Goal: Book appointment/travel/reservation

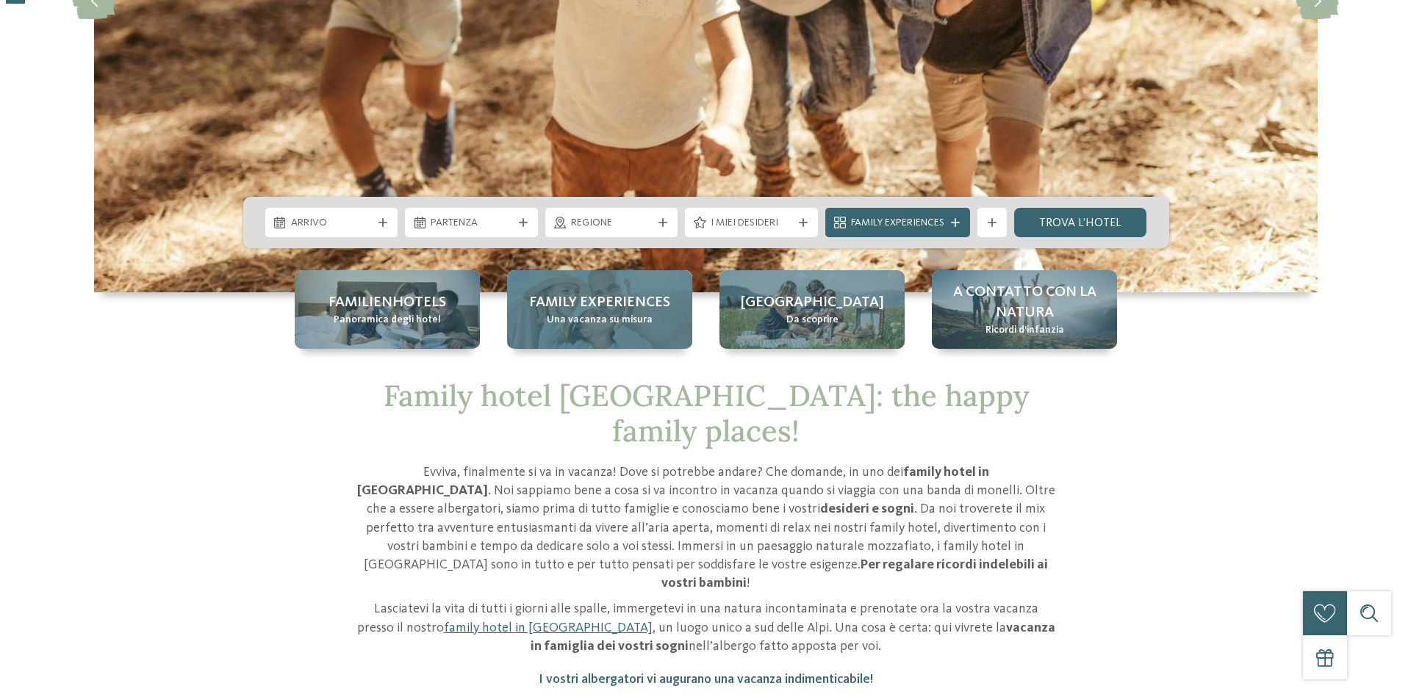
scroll to position [367, 0]
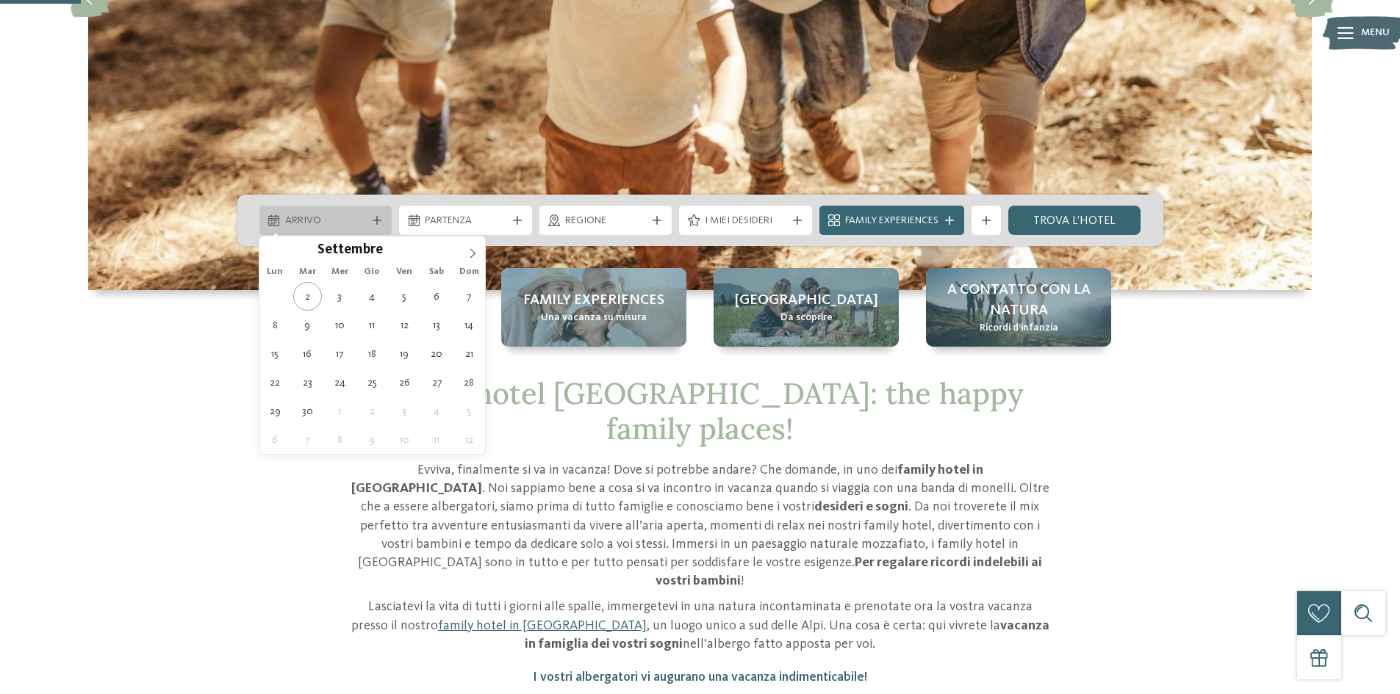
click at [347, 217] on span "Arrivo" at bounding box center [326, 221] width 82 height 15
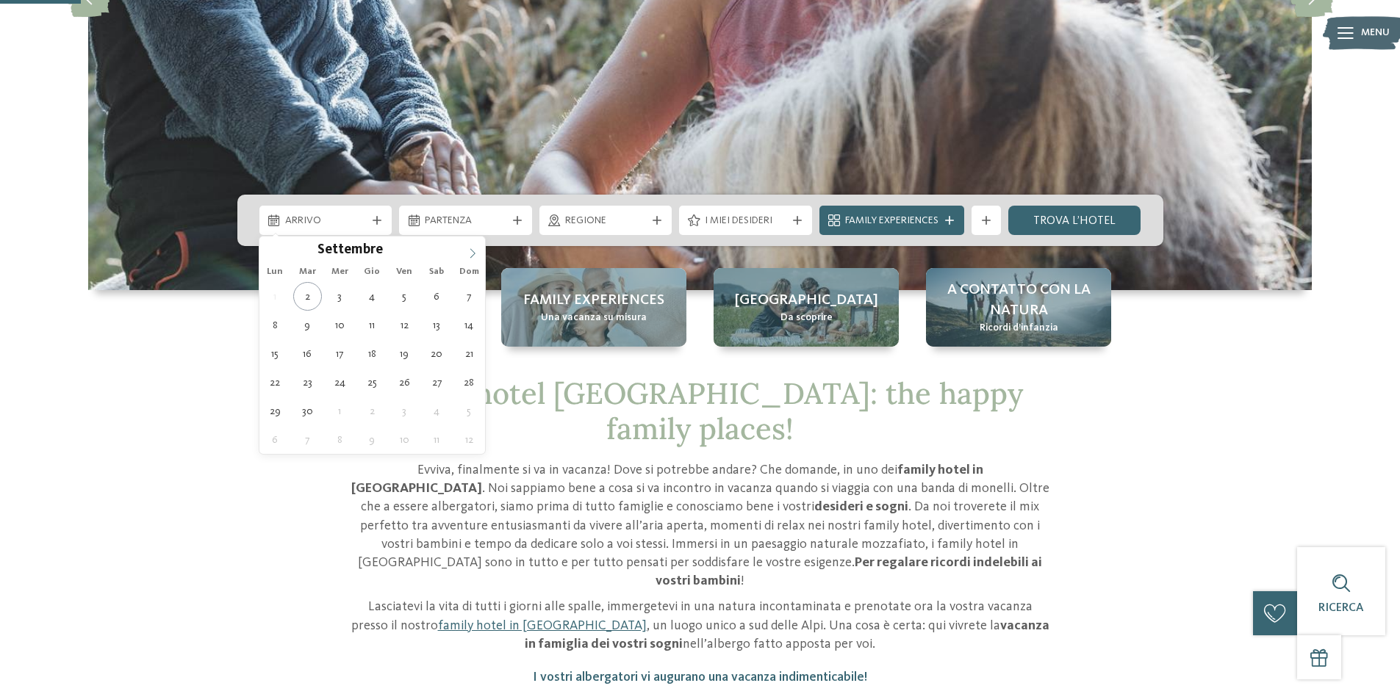
click at [469, 256] on icon at bounding box center [472, 253] width 10 height 10
type div "[DATE]"
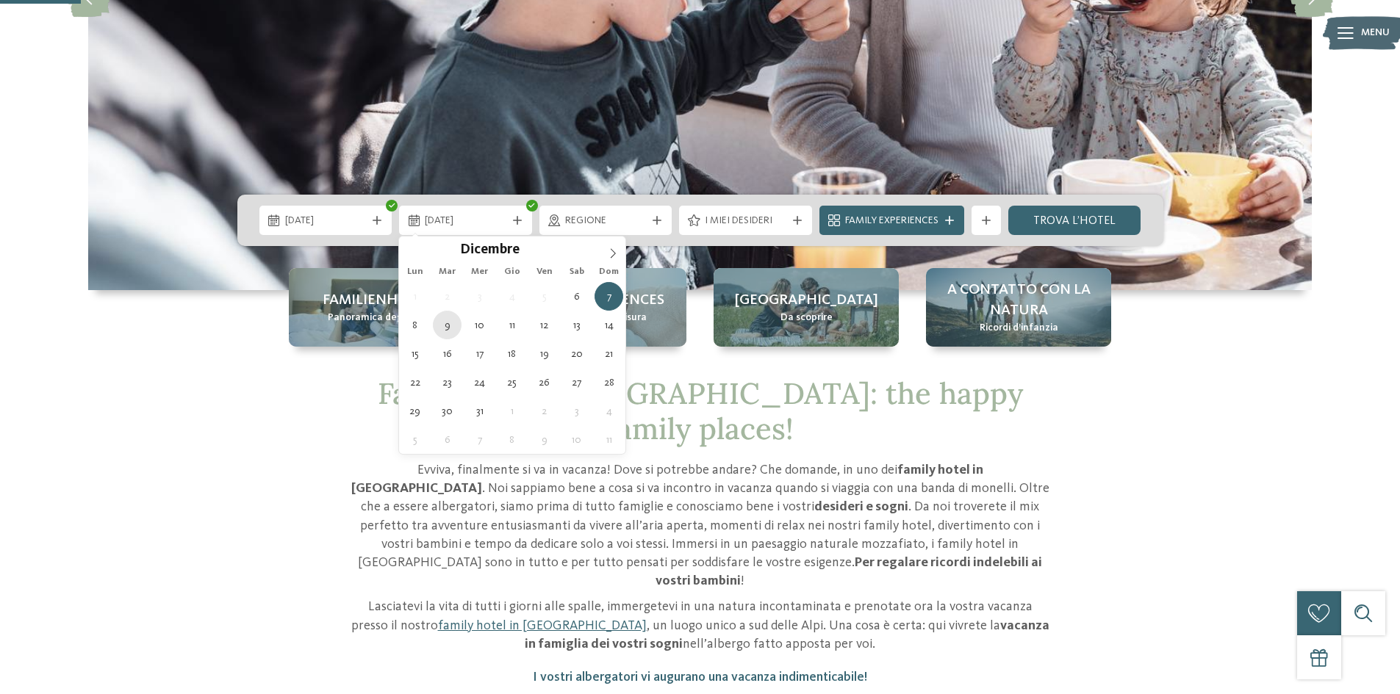
type div "[DATE]"
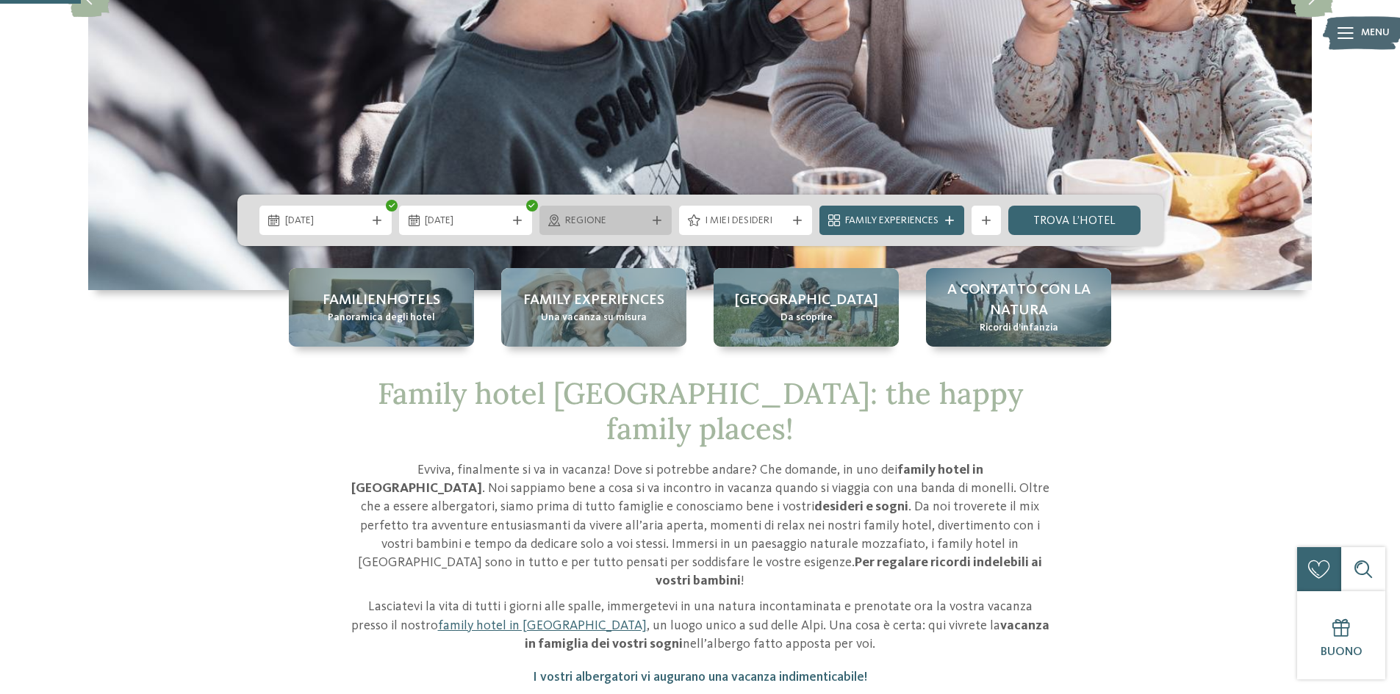
click at [621, 229] on div "Regione" at bounding box center [605, 220] width 133 height 29
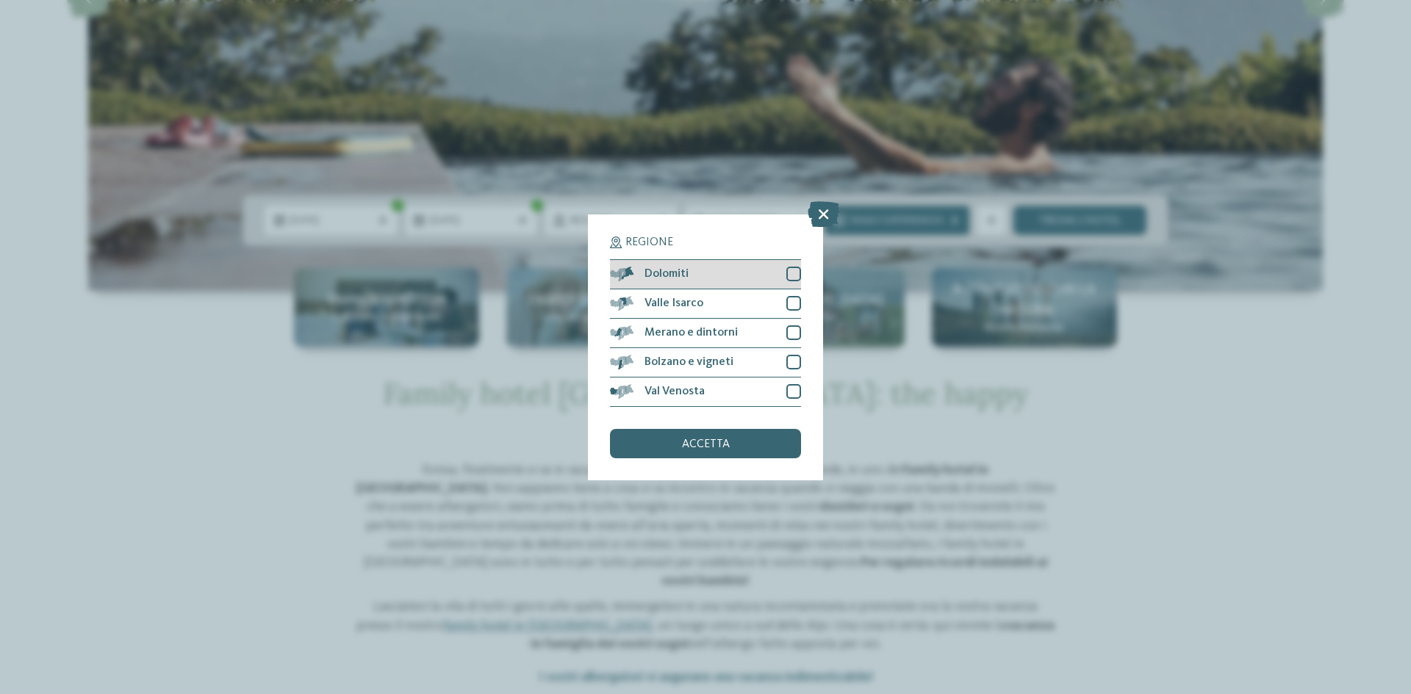
click at [796, 275] on div at bounding box center [793, 274] width 15 height 15
click at [795, 308] on div at bounding box center [793, 303] width 15 height 15
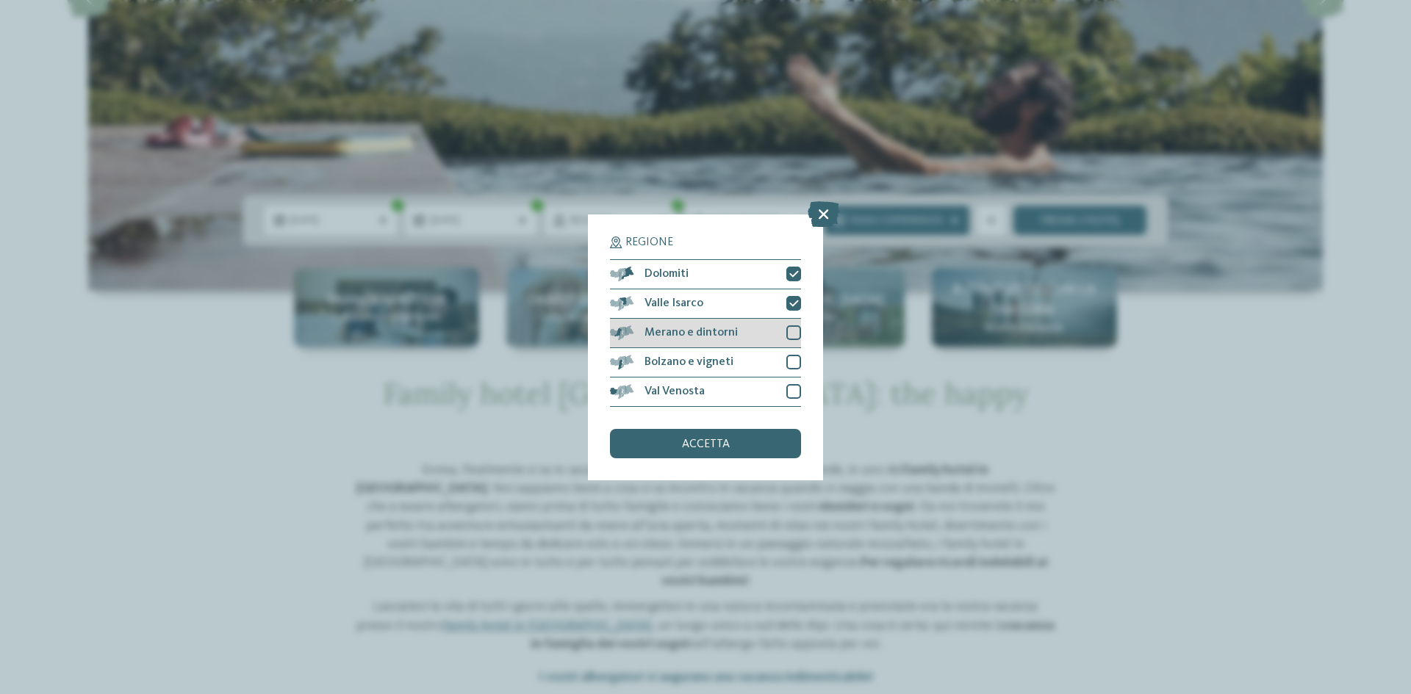
drag, startPoint x: 792, startPoint y: 331, endPoint x: 792, endPoint y: 347, distance: 15.4
click at [791, 331] on div at bounding box center [793, 332] width 15 height 15
click at [790, 367] on div at bounding box center [793, 362] width 15 height 15
click at [790, 391] on div at bounding box center [793, 391] width 15 height 15
click at [754, 444] on div "accetta" at bounding box center [705, 443] width 191 height 29
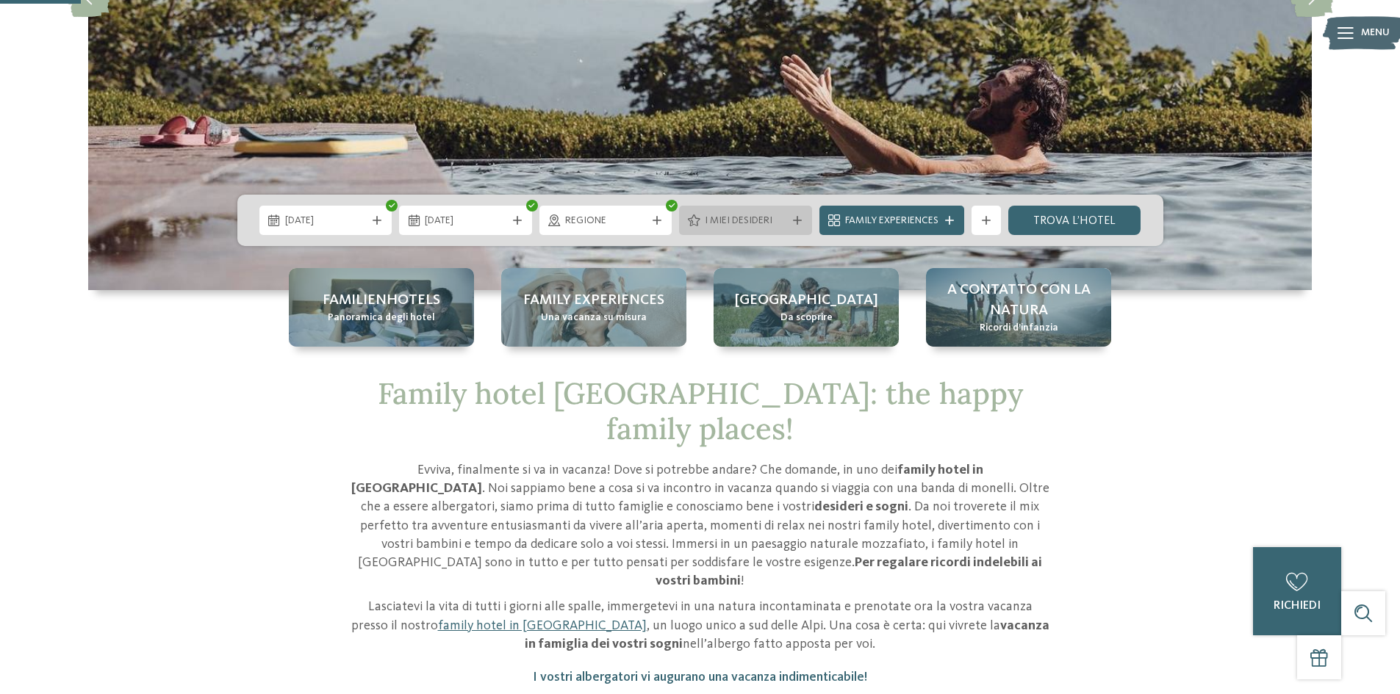
click at [721, 223] on span "I miei desideri" at bounding box center [746, 221] width 82 height 15
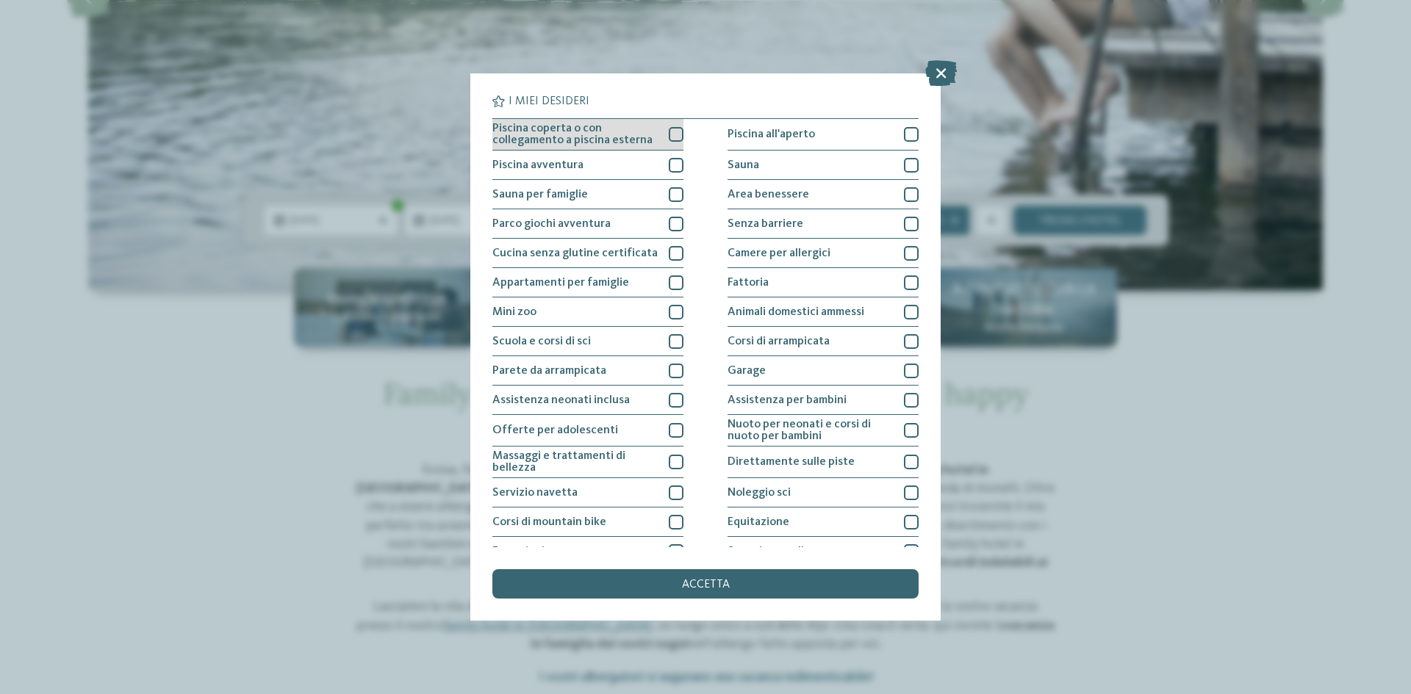
click at [679, 137] on div at bounding box center [676, 134] width 15 height 15
click at [673, 192] on div at bounding box center [676, 194] width 15 height 15
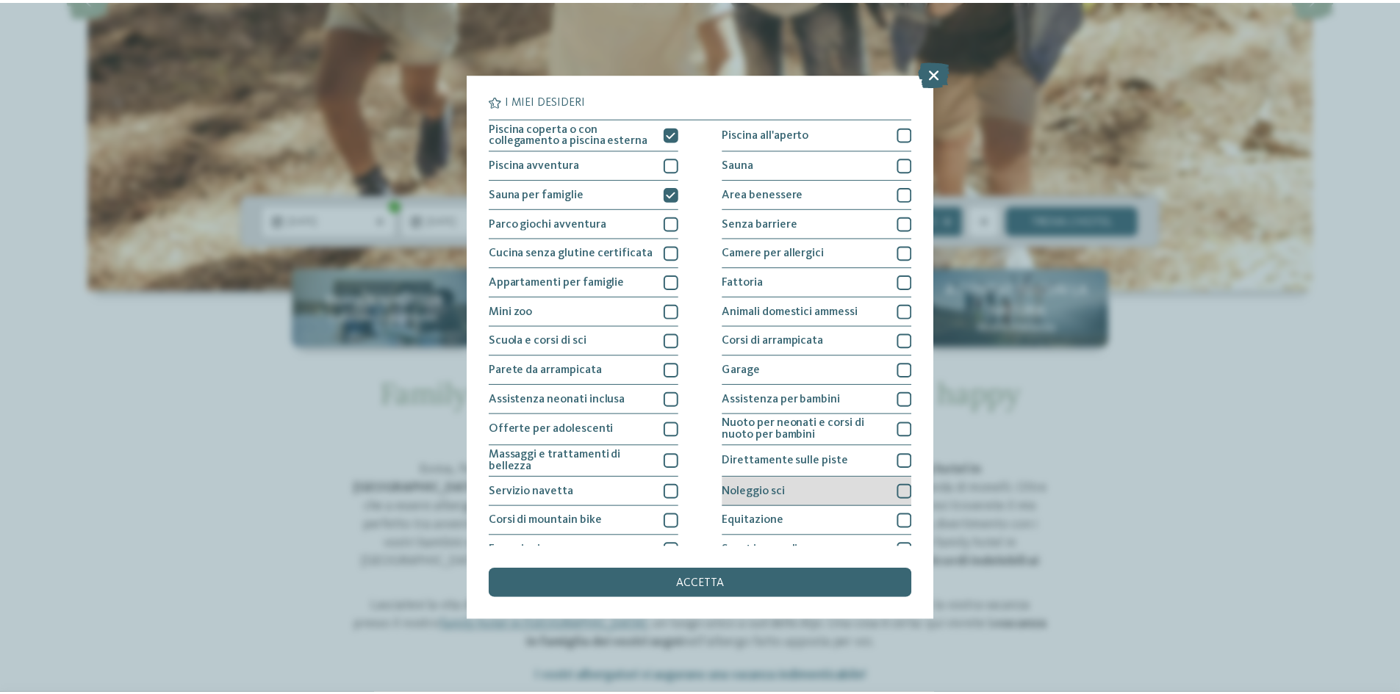
scroll to position [0, 0]
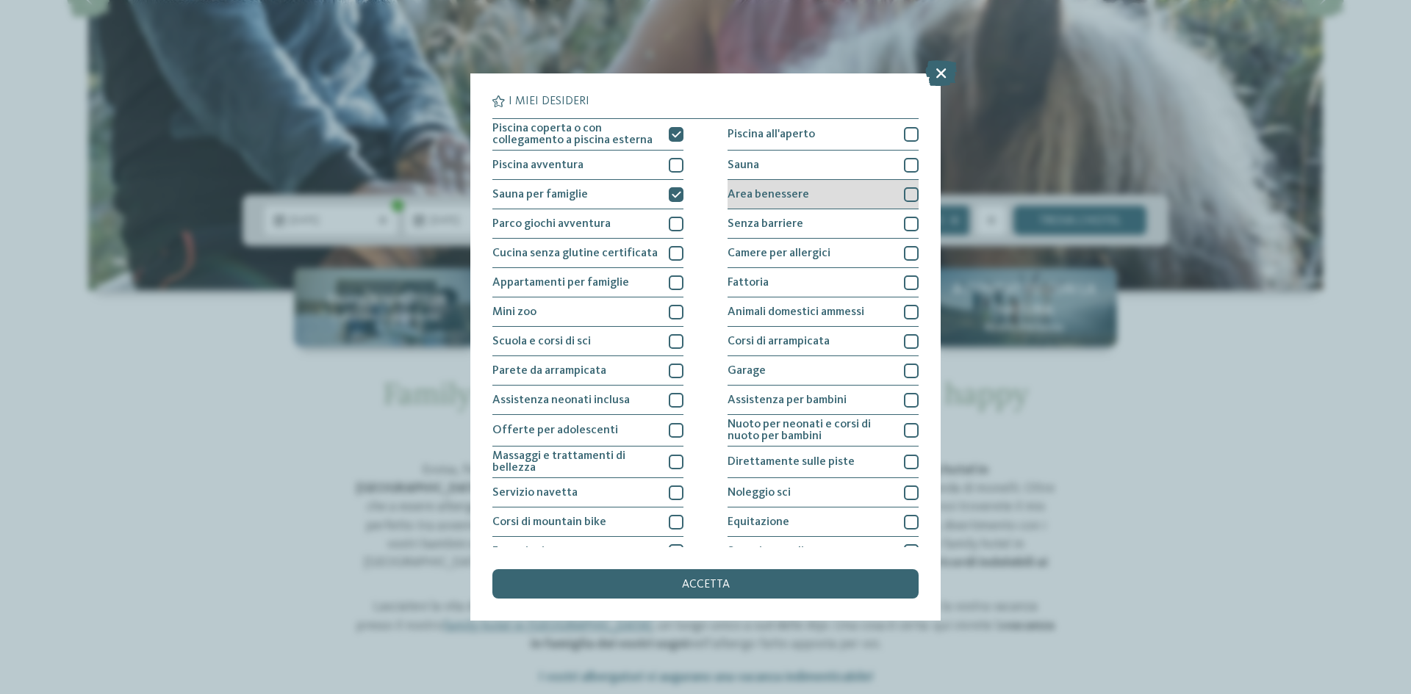
click at [904, 197] on div at bounding box center [911, 194] width 15 height 15
click at [904, 132] on div at bounding box center [911, 134] width 15 height 15
click at [713, 586] on span "accetta" at bounding box center [706, 585] width 48 height 12
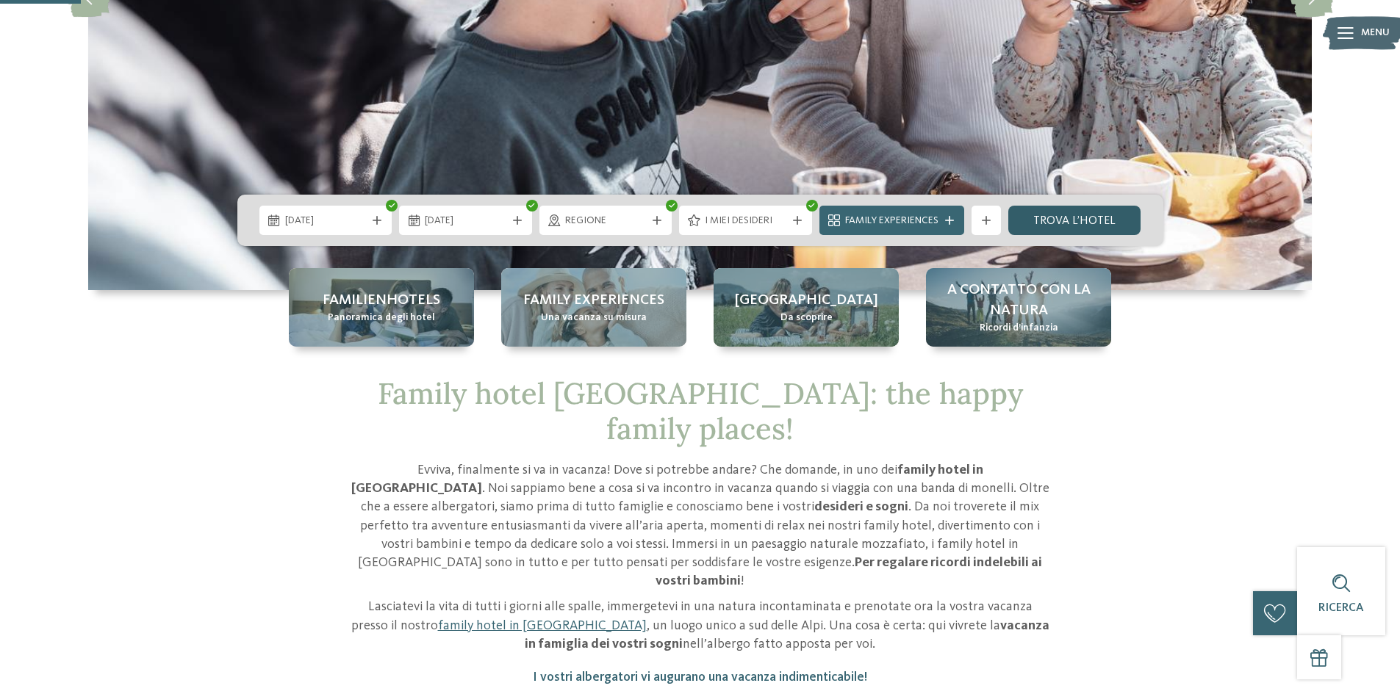
click at [1051, 216] on link "trova l’hotel" at bounding box center [1074, 220] width 133 height 29
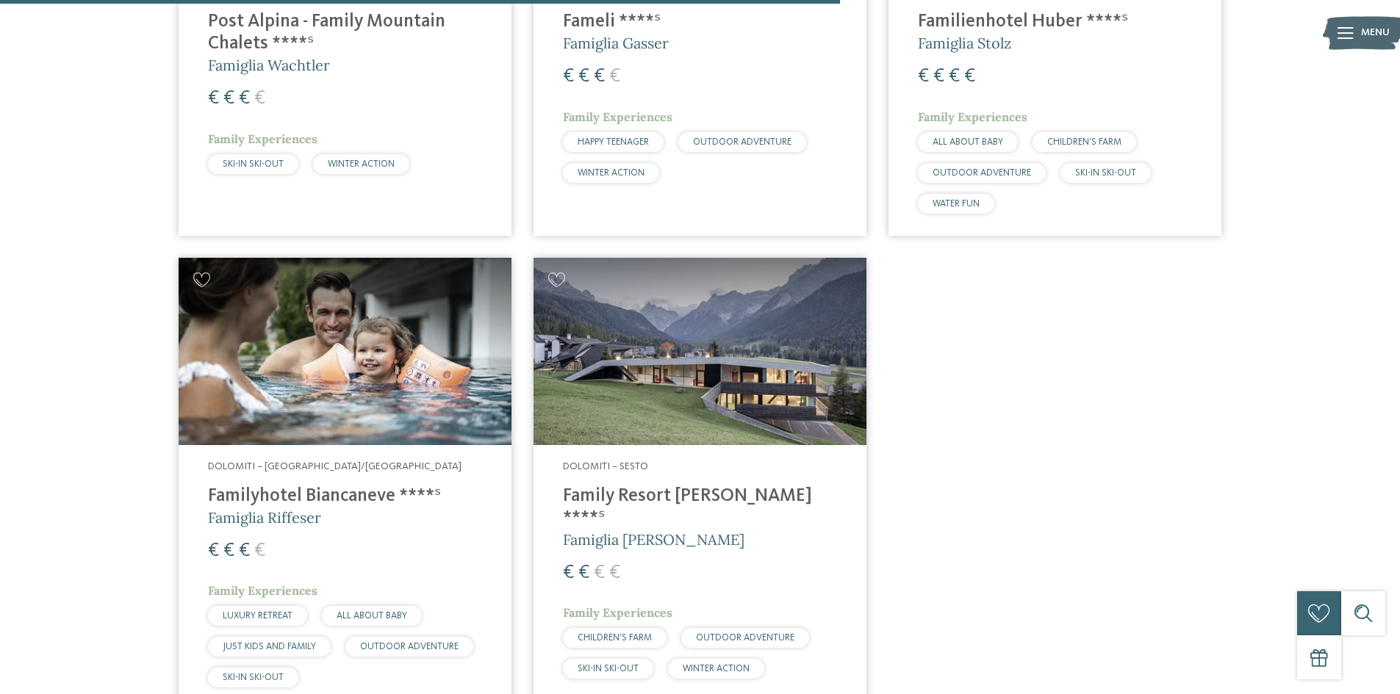
scroll to position [1323, 0]
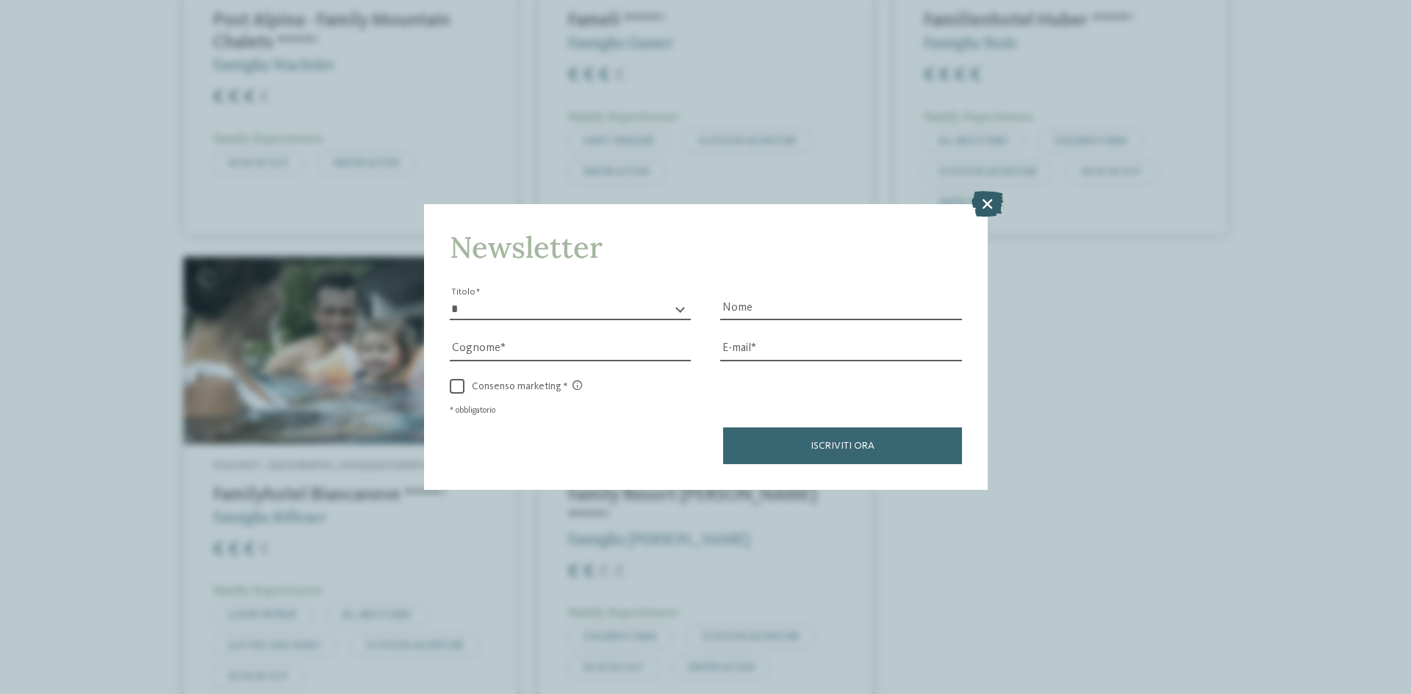
click at [980, 209] on icon at bounding box center [987, 204] width 32 height 26
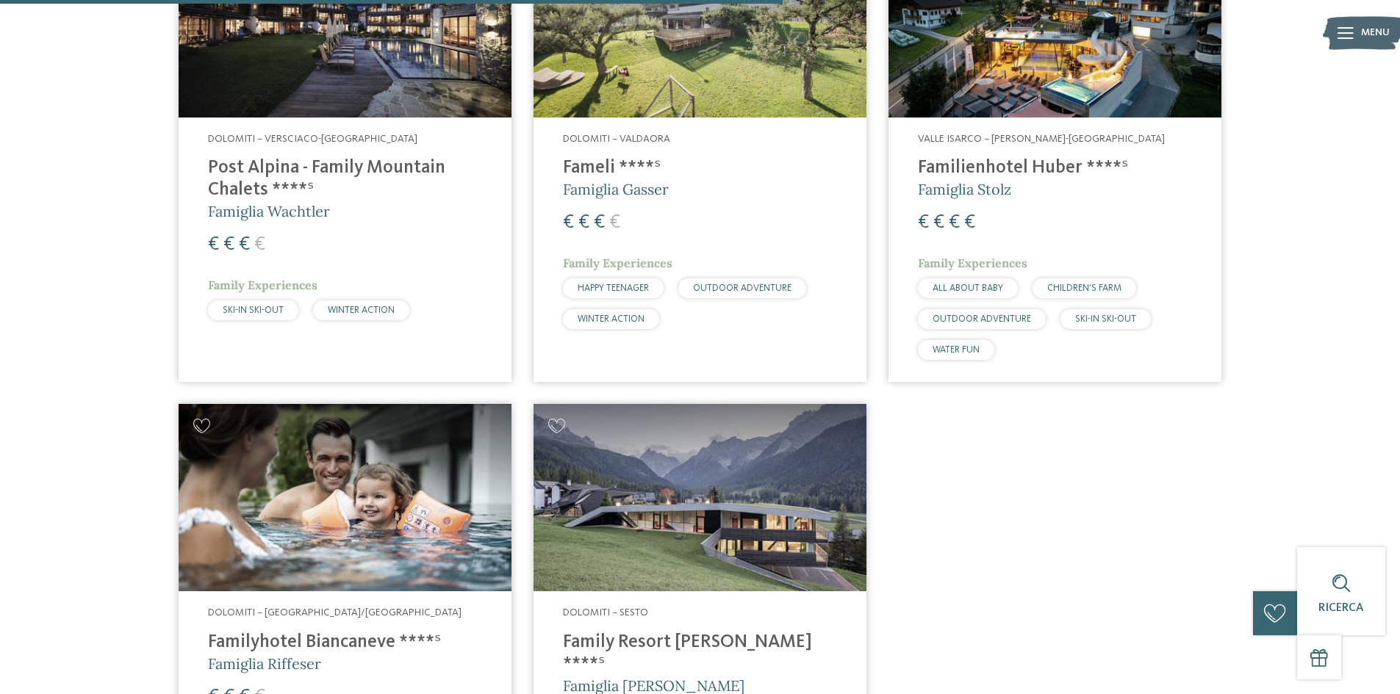
scroll to position [1397, 0]
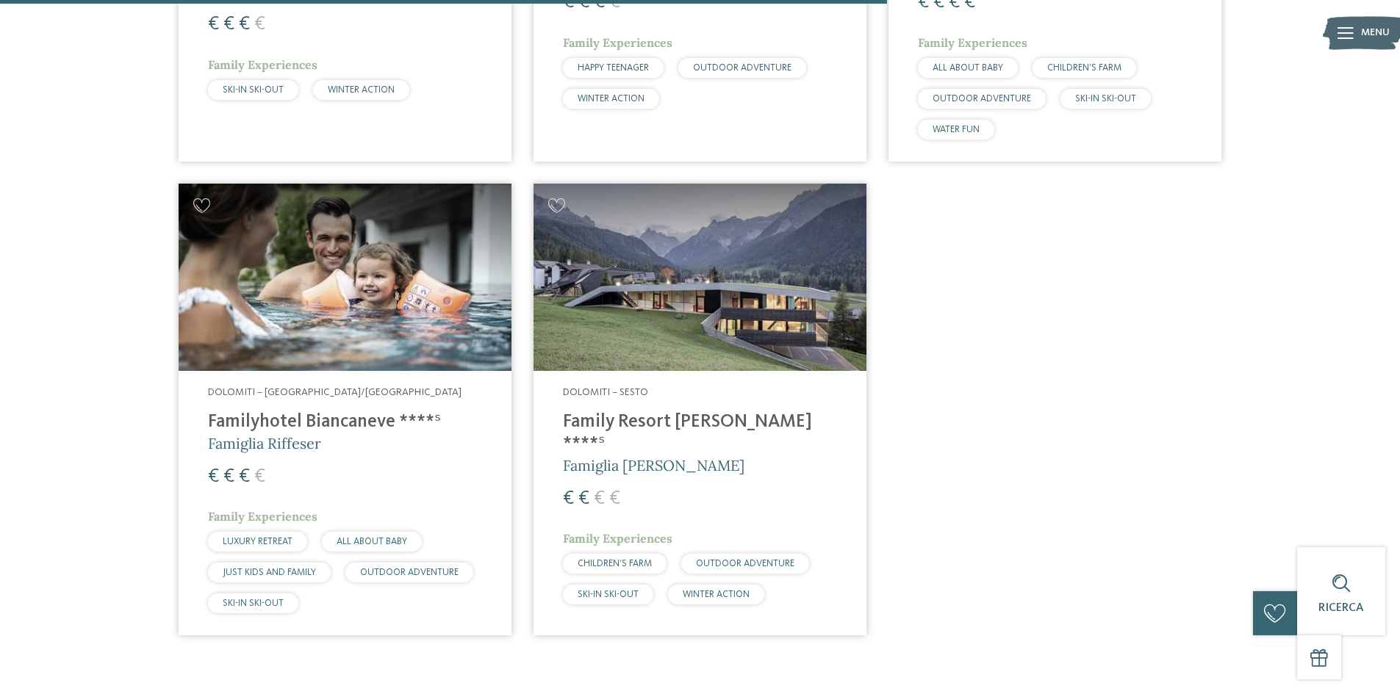
click at [671, 428] on h4 "Family Resort [PERSON_NAME] ****ˢ" at bounding box center [700, 433] width 274 height 44
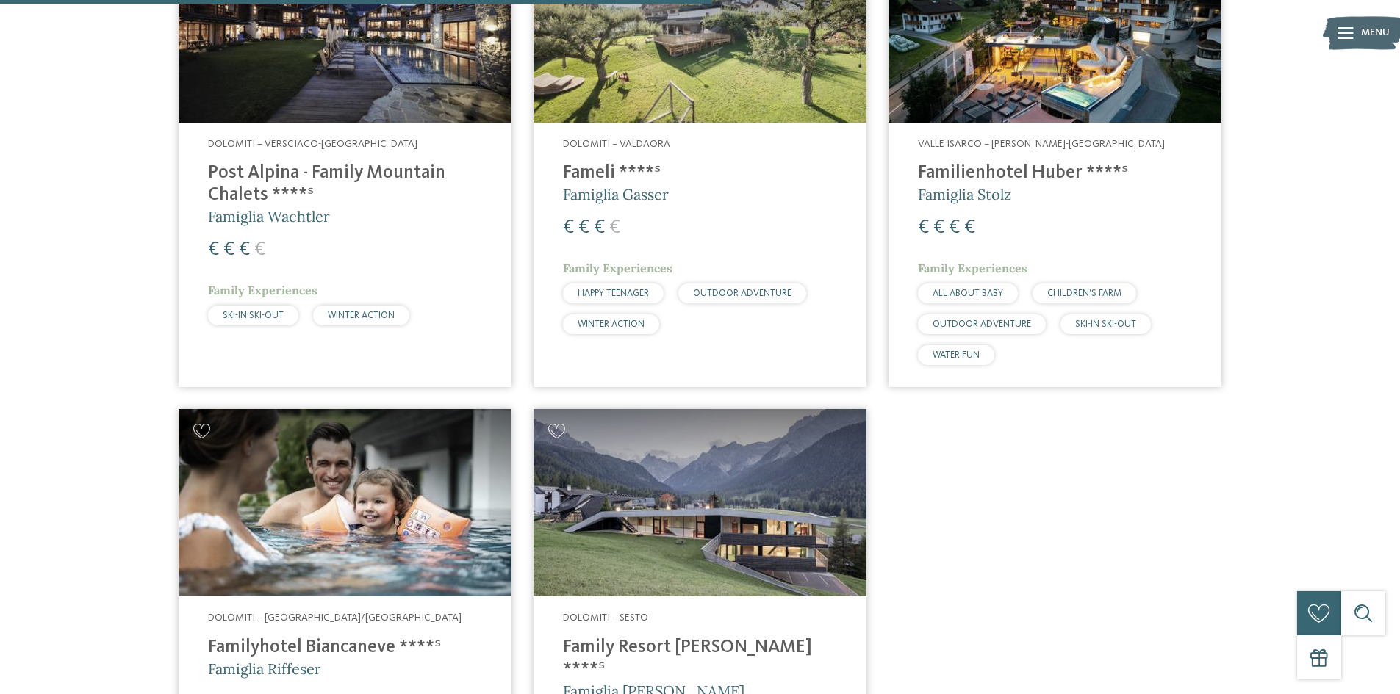
scroll to position [1250, 0]
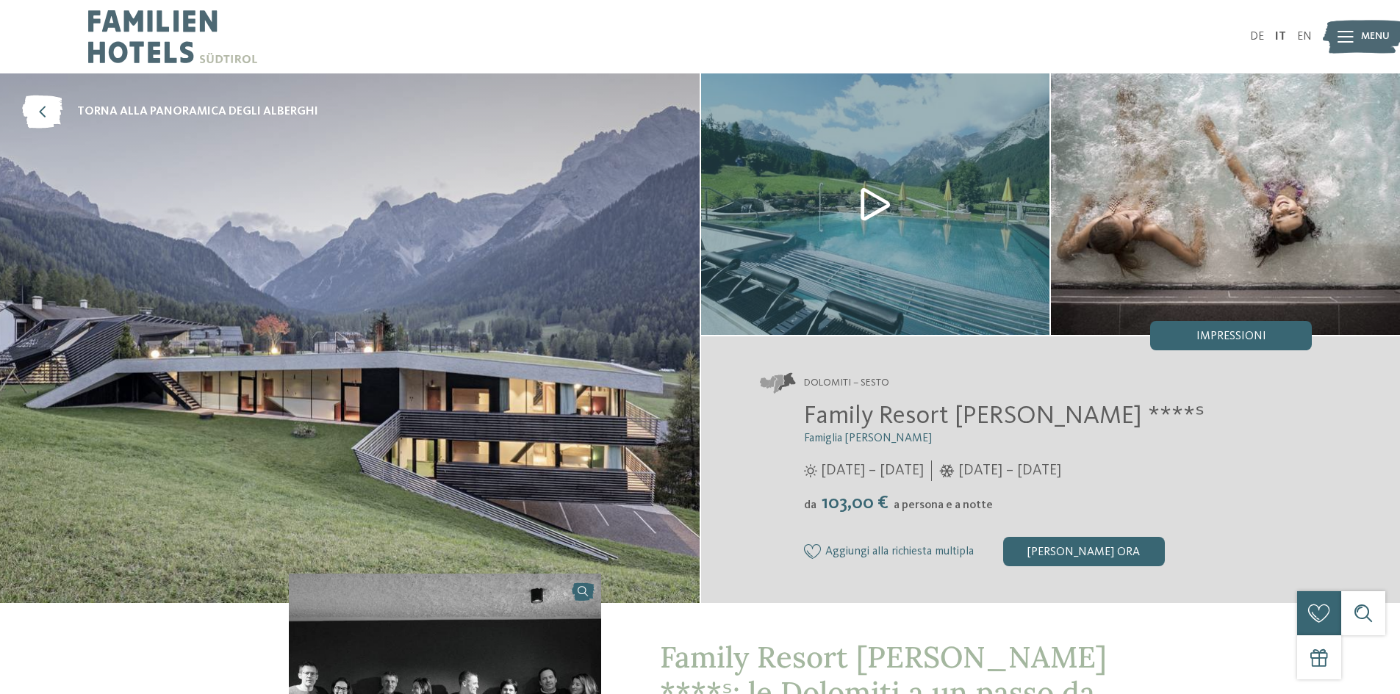
click at [1347, 36] on icon at bounding box center [1345, 37] width 16 height 12
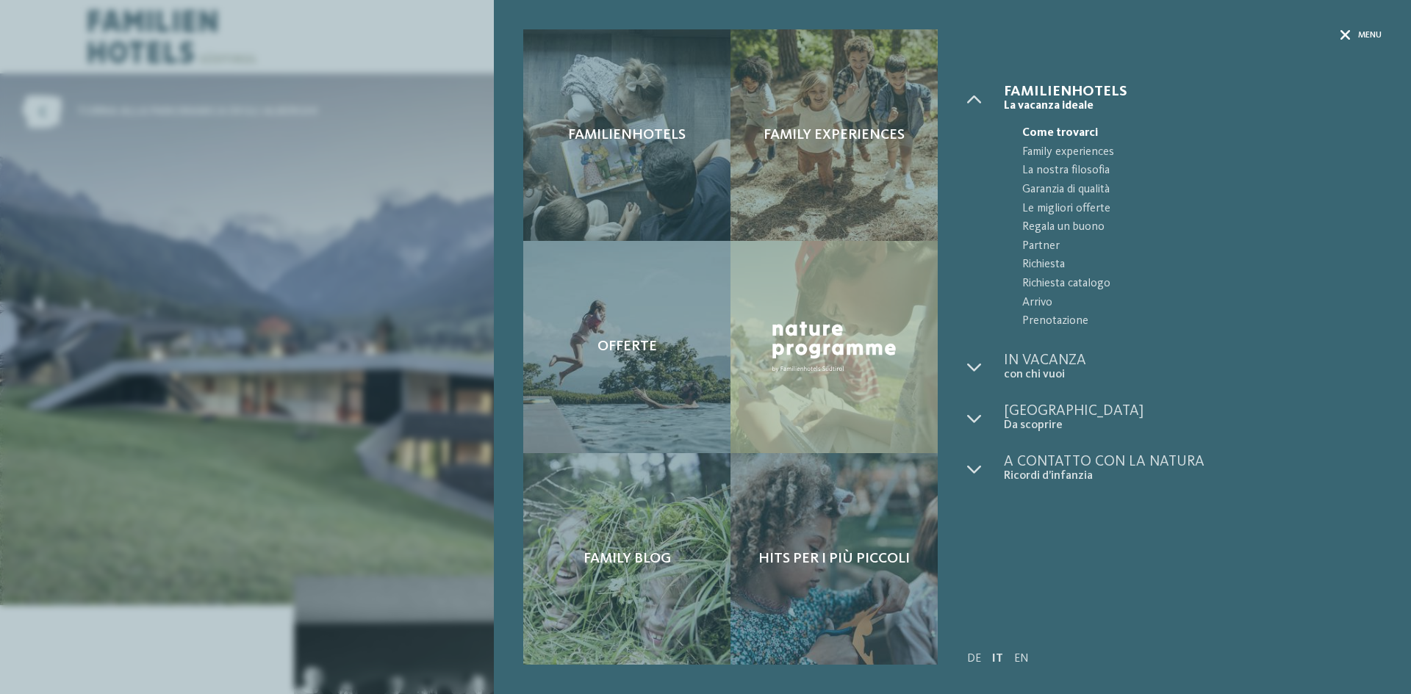
click at [1362, 31] on span "Menu" at bounding box center [1370, 35] width 24 height 12
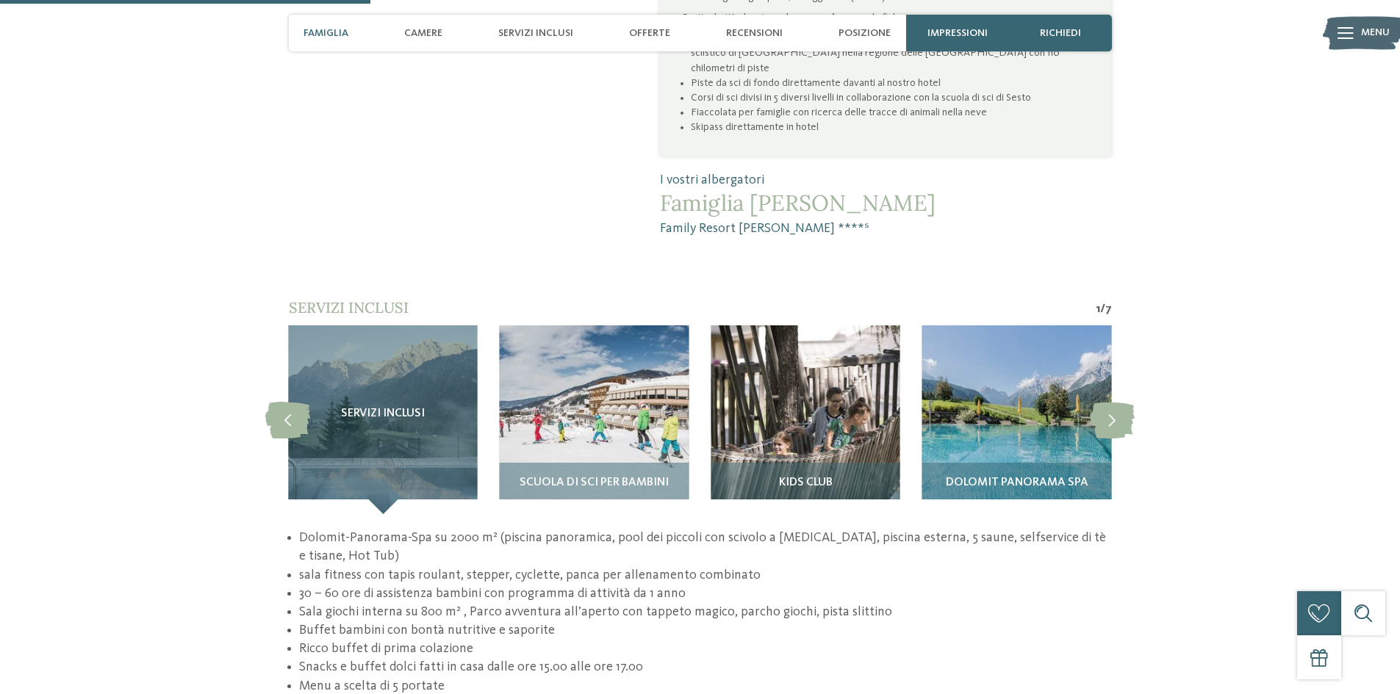
scroll to position [1175, 0]
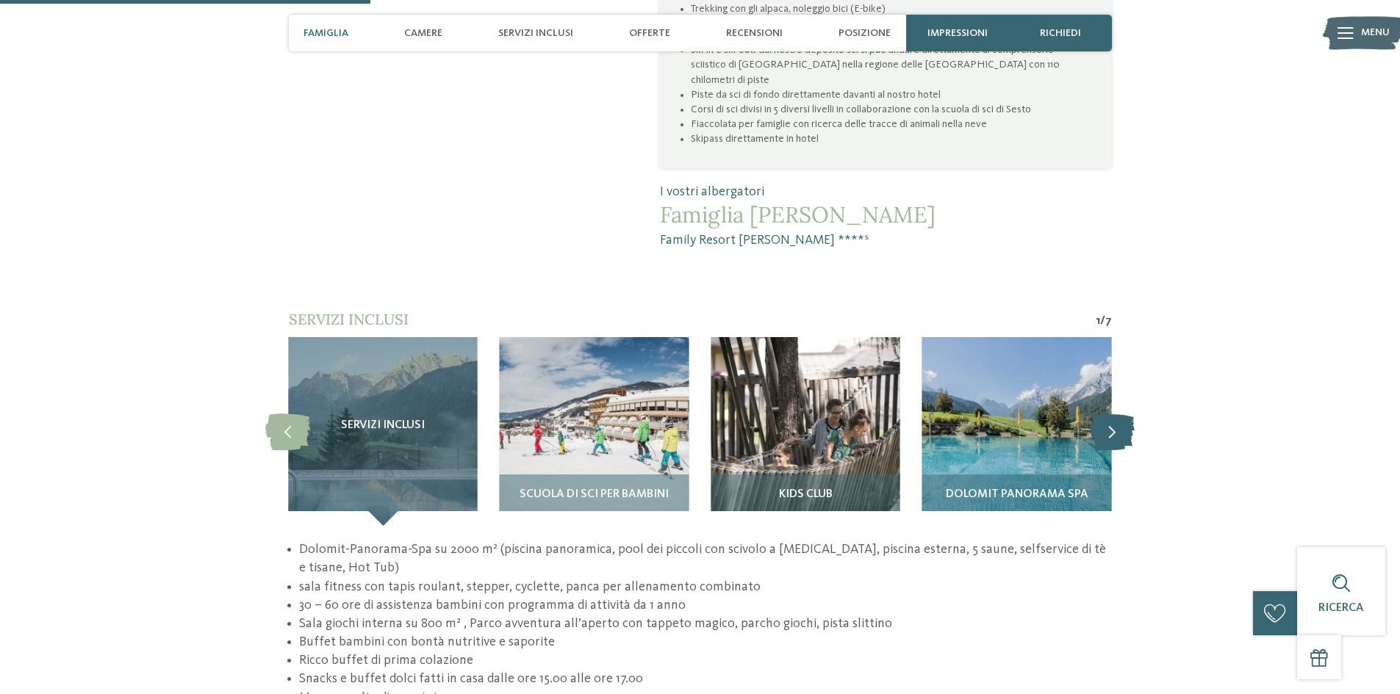
click at [1115, 413] on icon at bounding box center [1112, 431] width 45 height 37
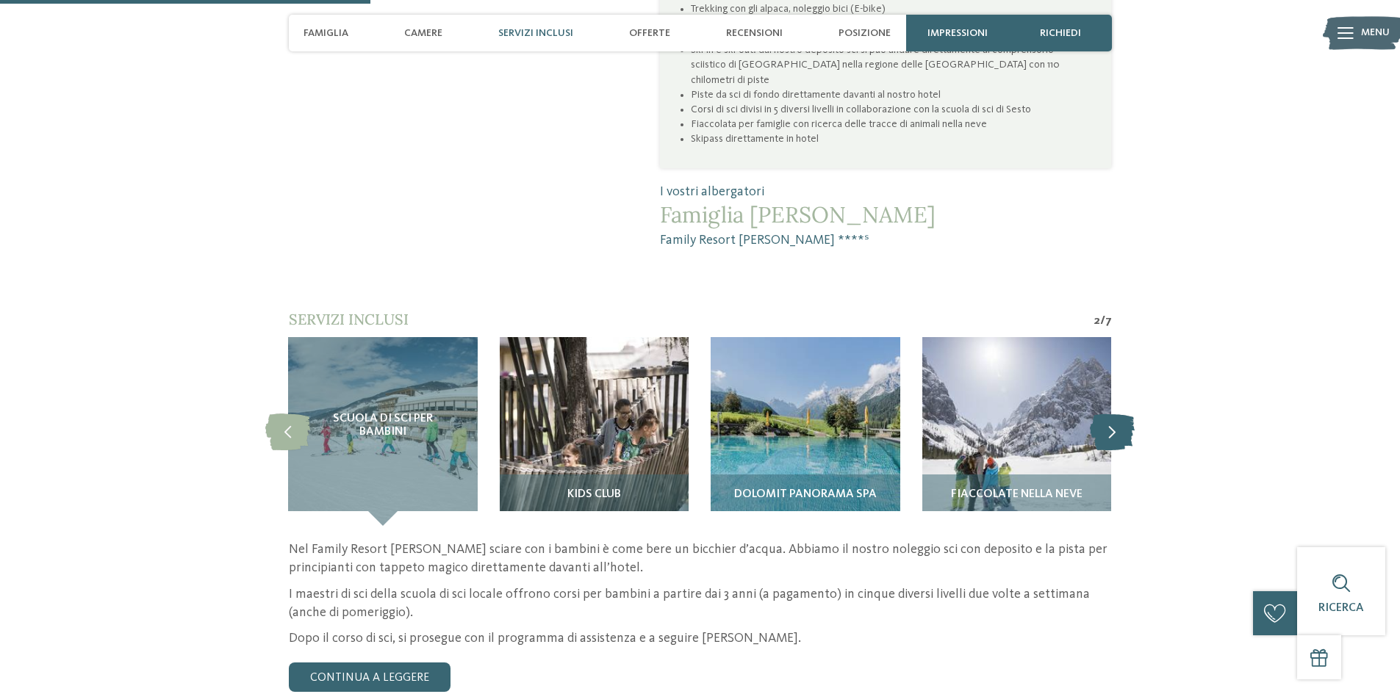
click at [1115, 413] on icon at bounding box center [1112, 431] width 45 height 37
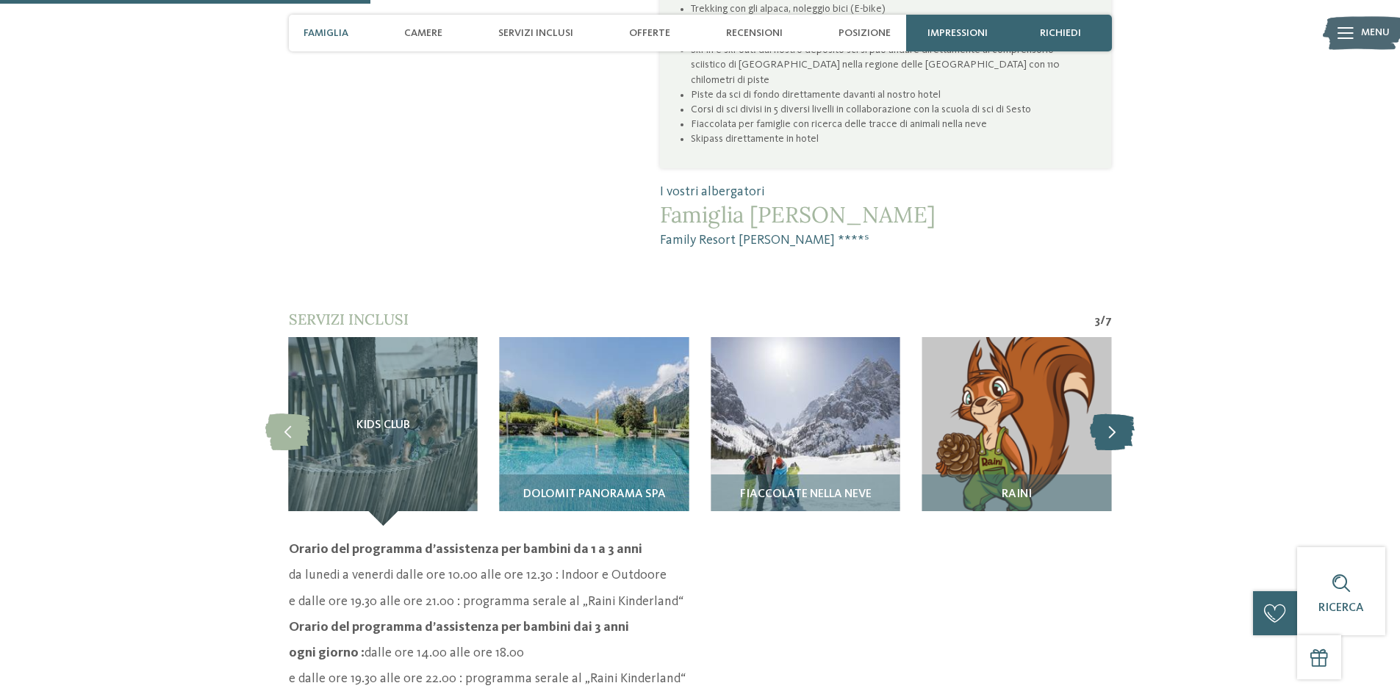
click at [1115, 413] on icon at bounding box center [1112, 431] width 45 height 37
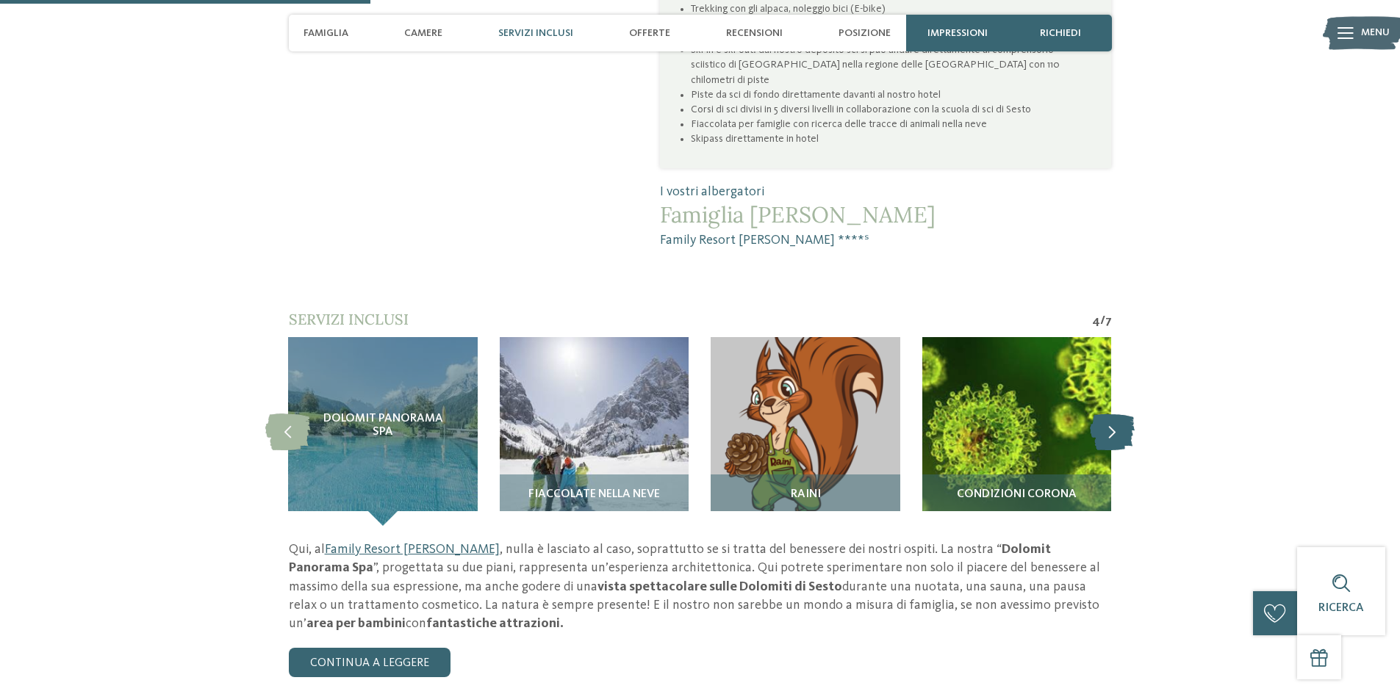
click at [1115, 413] on icon at bounding box center [1112, 431] width 45 height 37
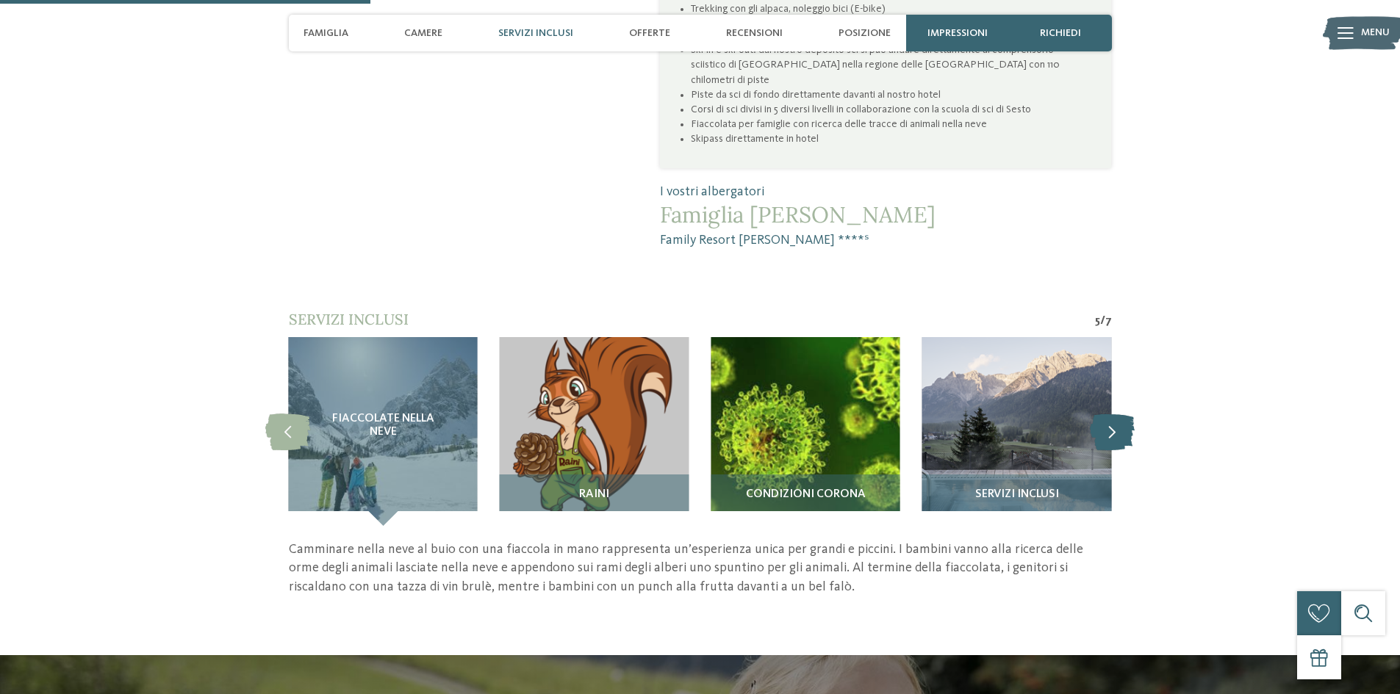
click at [1115, 413] on icon at bounding box center [1112, 431] width 45 height 37
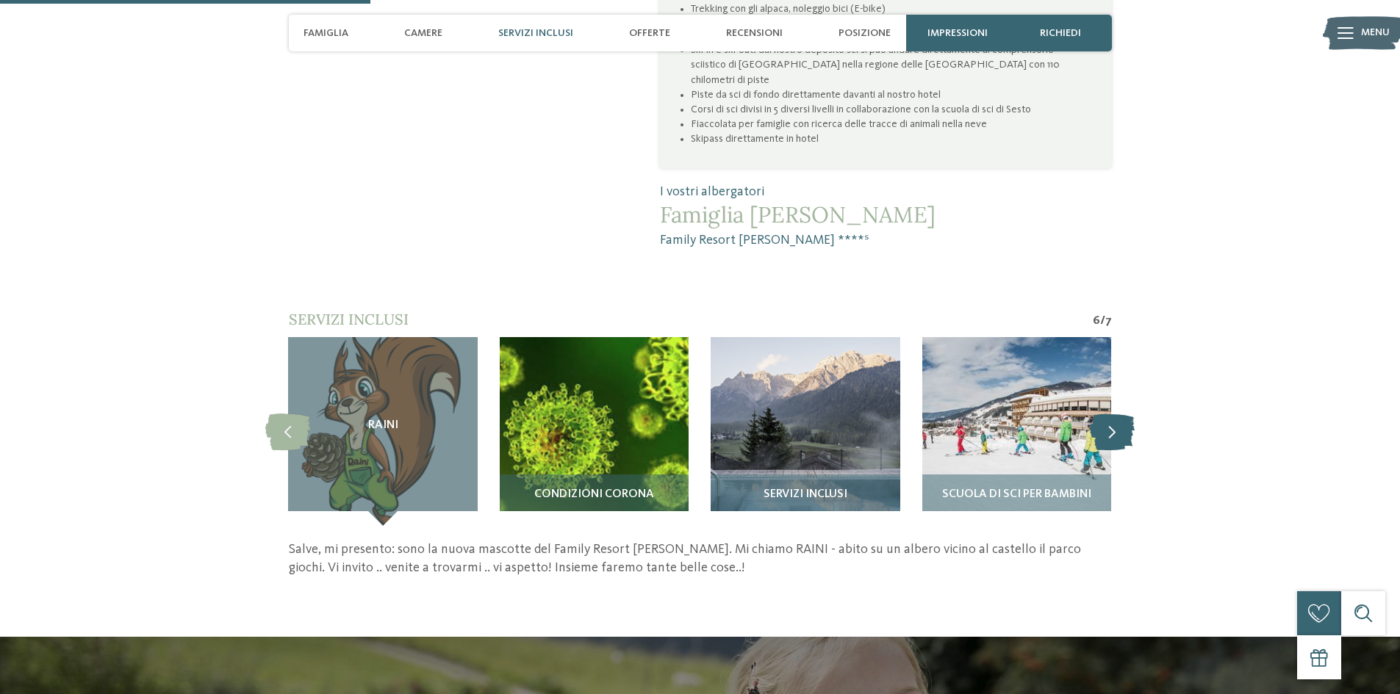
click at [1115, 413] on icon at bounding box center [1112, 431] width 45 height 37
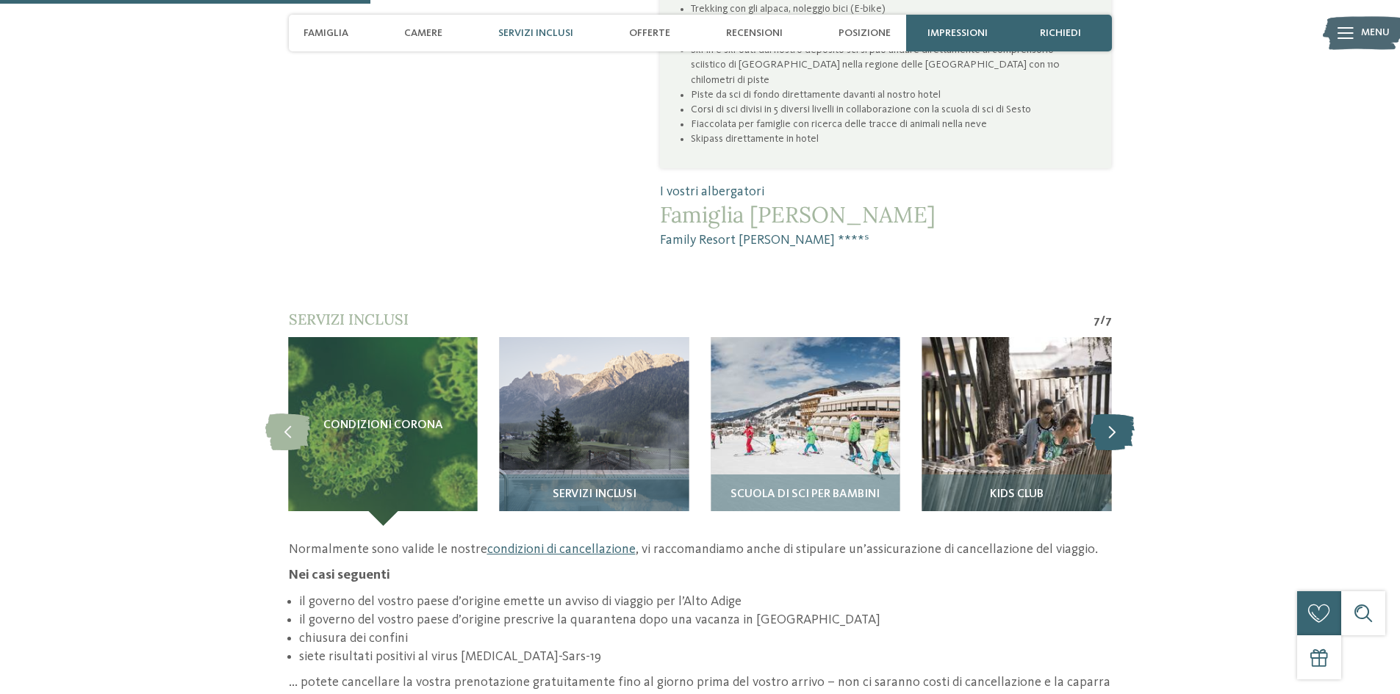
click at [1115, 413] on icon at bounding box center [1112, 431] width 45 height 37
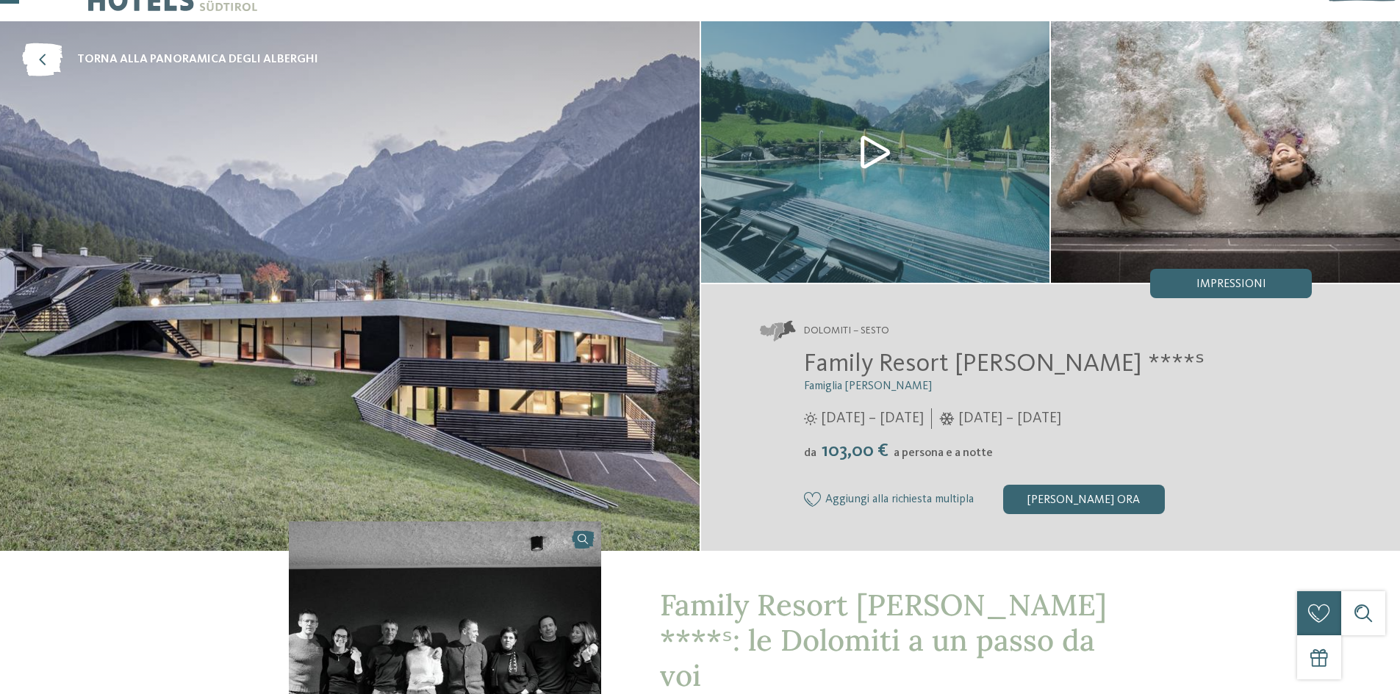
scroll to position [0, 0]
